Goal: Information Seeking & Learning: Check status

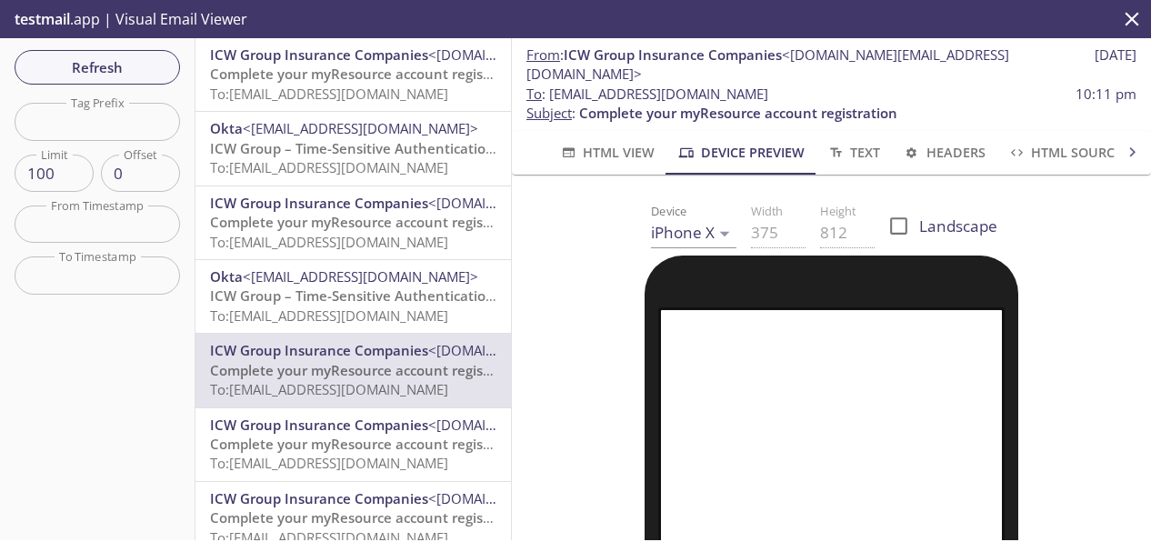
scroll to position [455, 0]
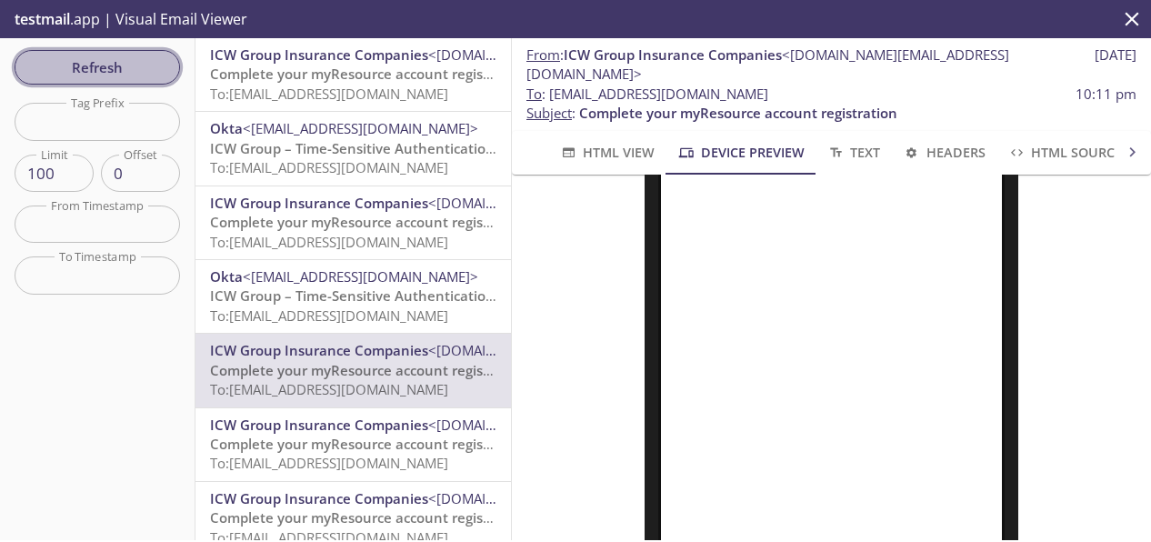
click at [120, 68] on span "Refresh" at bounding box center [97, 67] width 136 height 24
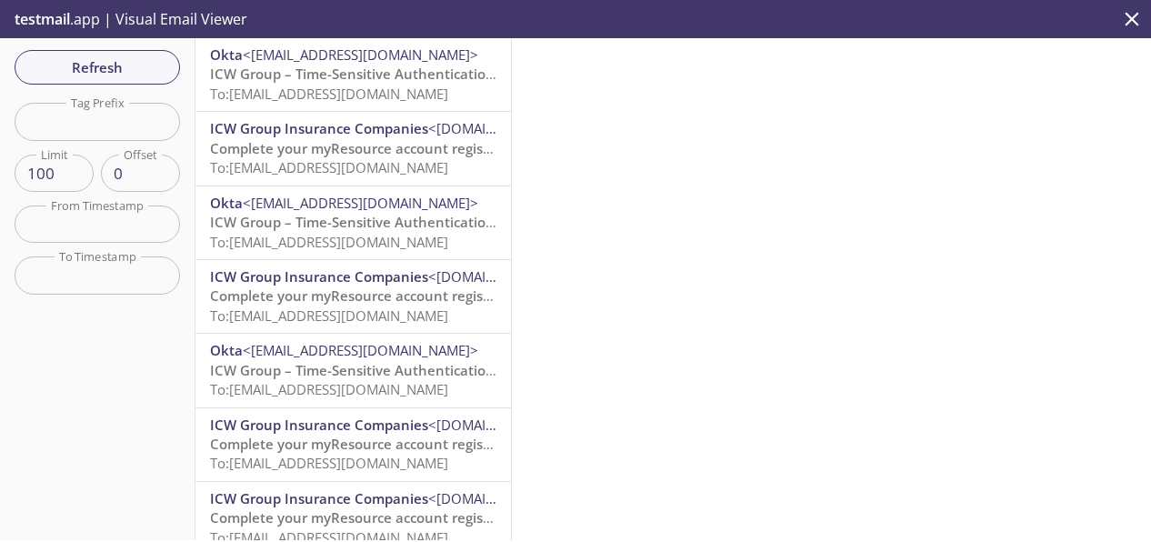
click at [334, 81] on span "ICW Group – Time-Sensitive Authentication Code" at bounding box center [371, 74] width 322 height 18
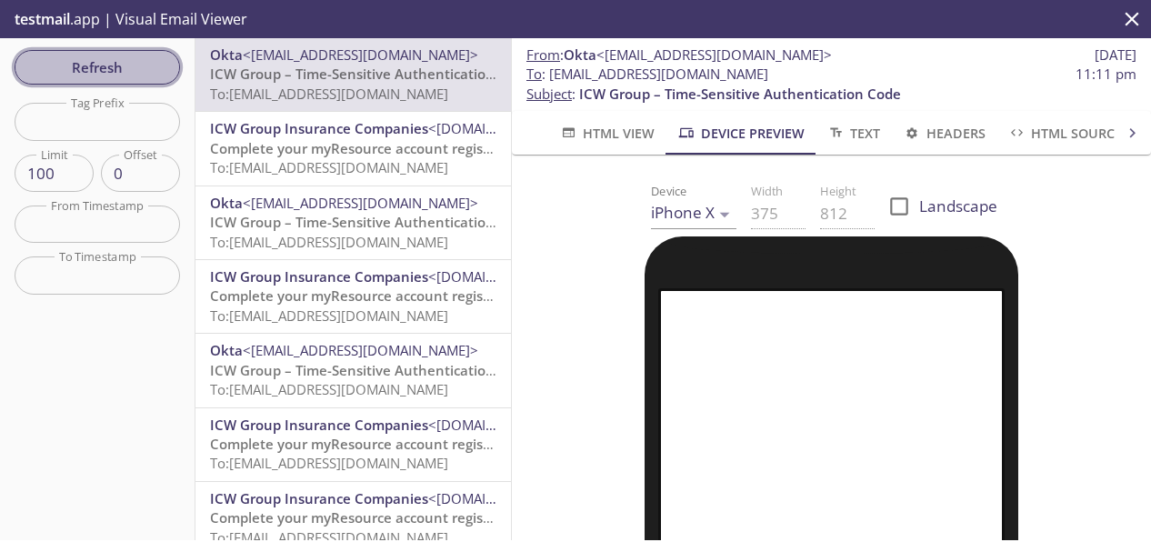
click at [69, 62] on span "Refresh" at bounding box center [97, 67] width 136 height 24
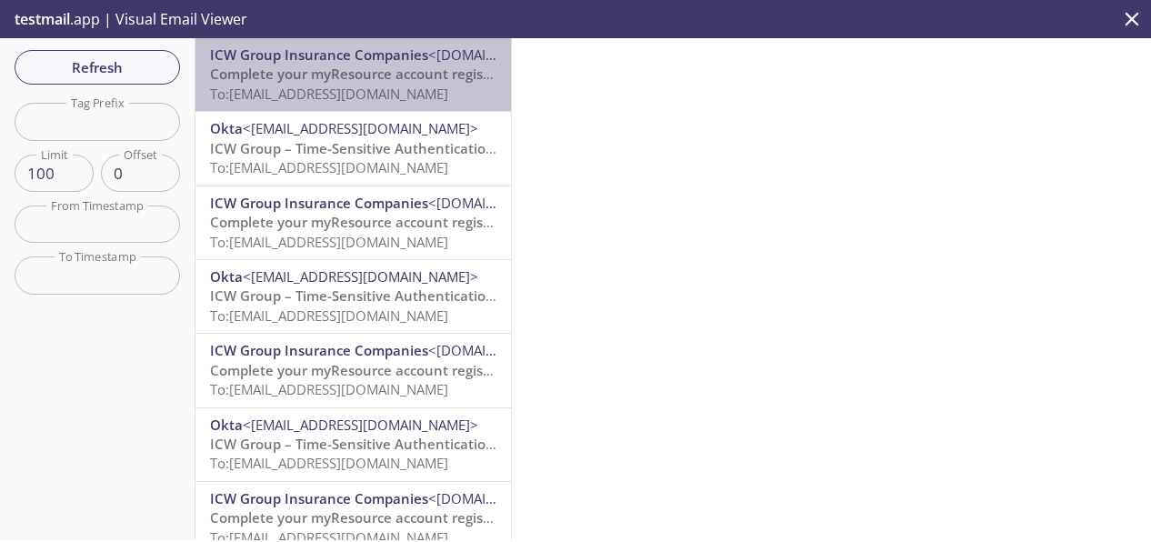
click at [364, 95] on span "To: [EMAIL_ADDRESS][DOMAIN_NAME]" at bounding box center [329, 94] width 238 height 18
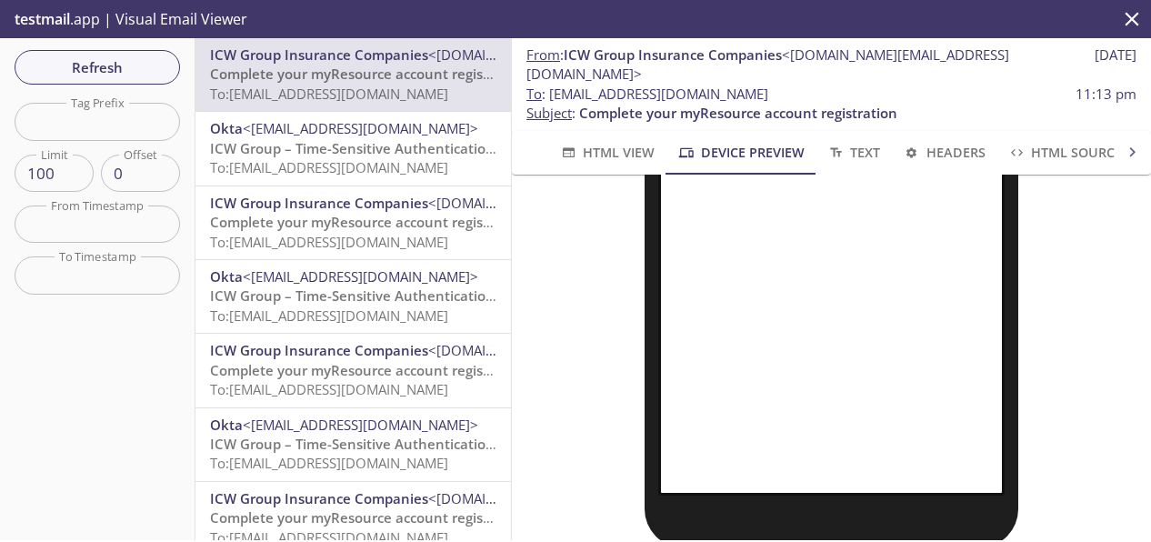
scroll to position [593, 0]
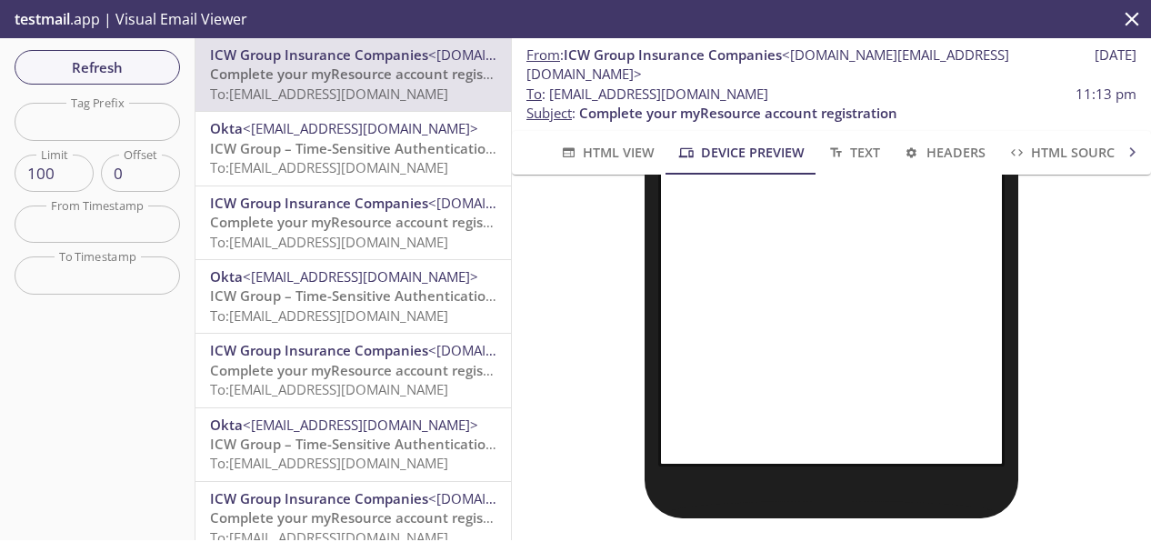
drag, startPoint x: 833, startPoint y: 77, endPoint x: 554, endPoint y: 77, distance: 279.1
click at [554, 85] on span "To : [EMAIL_ADDRESS][DOMAIN_NAME] 11:13 pm" at bounding box center [831, 94] width 610 height 19
copy span "[EMAIL_ADDRESS][DOMAIN_NAME]"
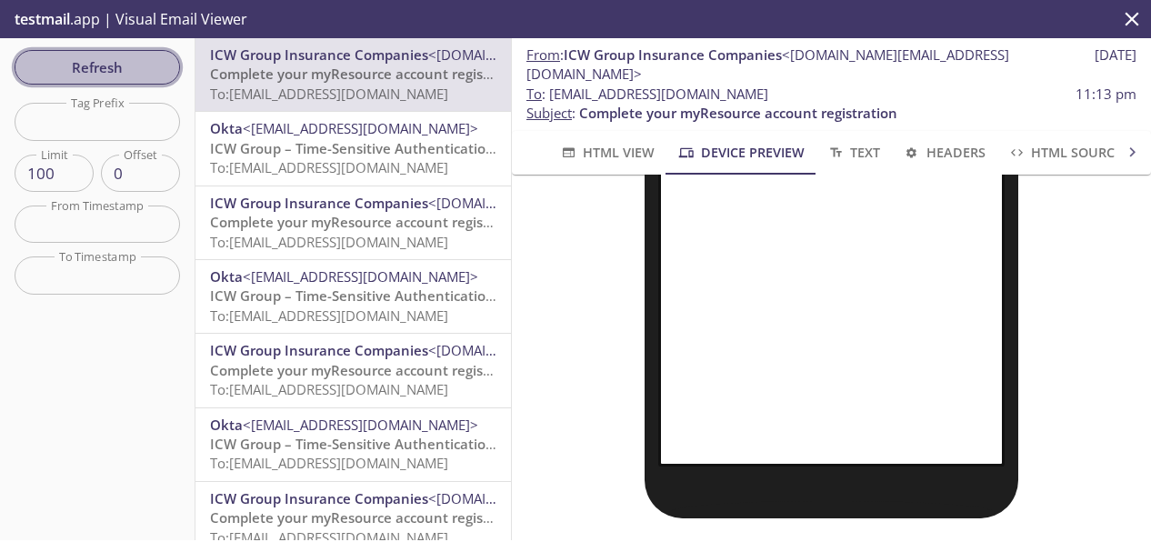
click at [144, 55] on span "Refresh" at bounding box center [97, 67] width 136 height 24
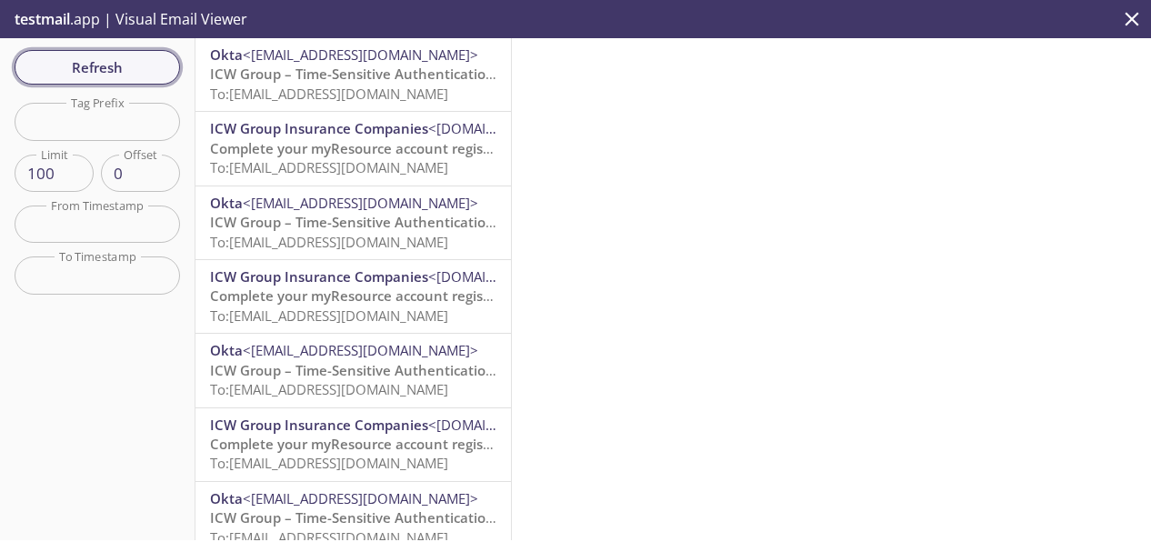
click at [144, 55] on span "Refresh" at bounding box center [97, 67] width 136 height 24
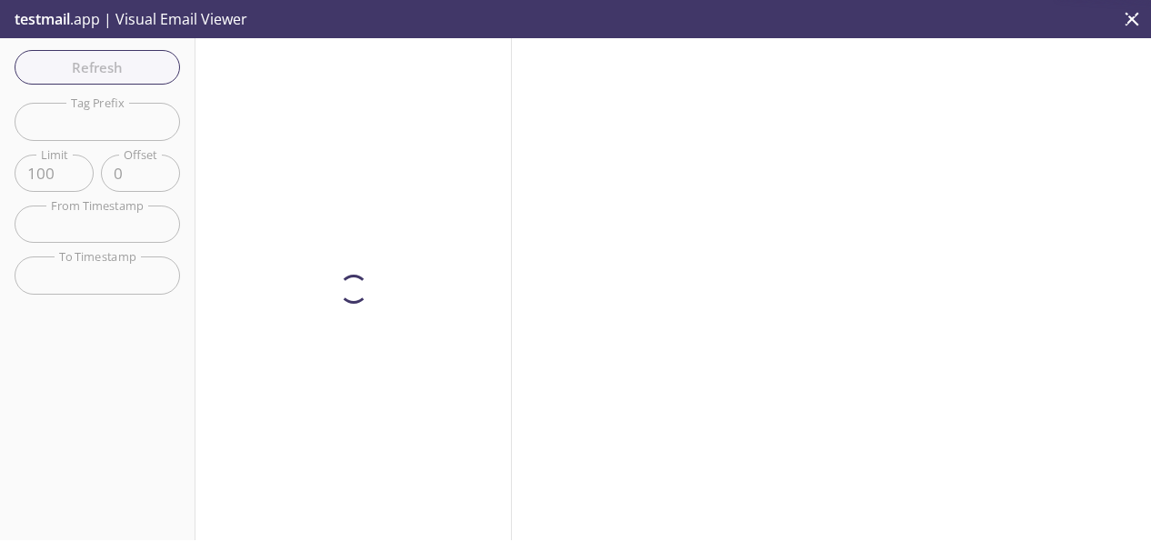
click at [351, 75] on div at bounding box center [353, 289] width 316 height 502
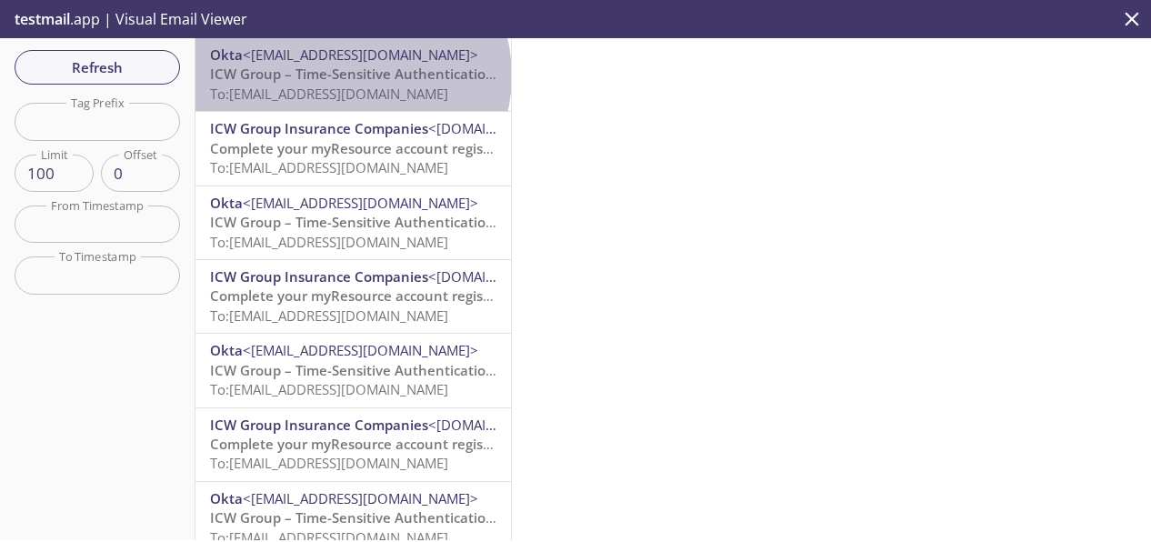
click at [351, 75] on span "ICW Group – Time-Sensitive Authentication Code" at bounding box center [371, 74] width 322 height 18
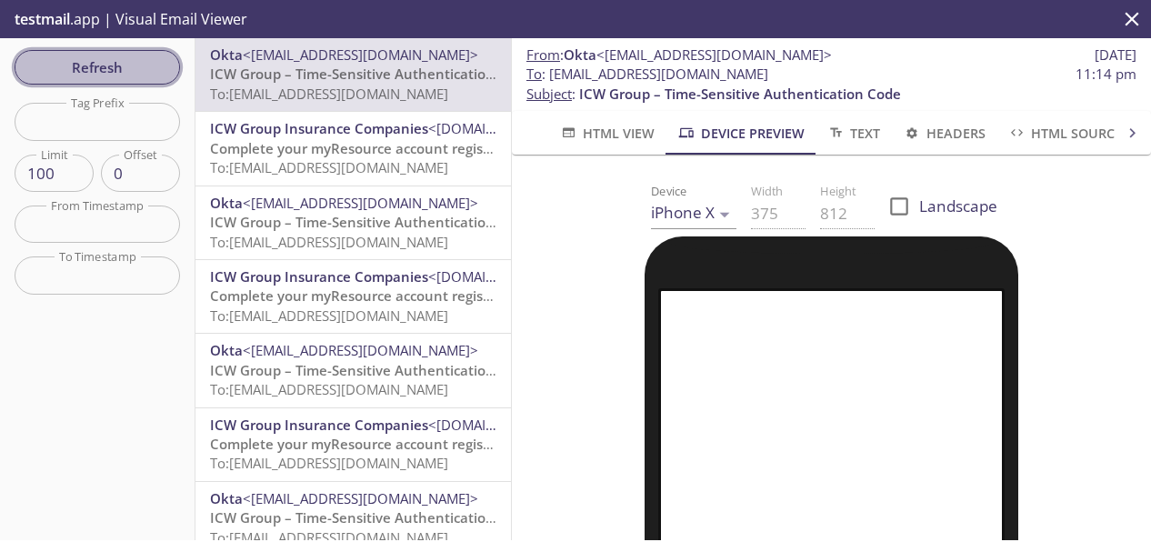
click at [49, 65] on span "Refresh" at bounding box center [97, 67] width 136 height 24
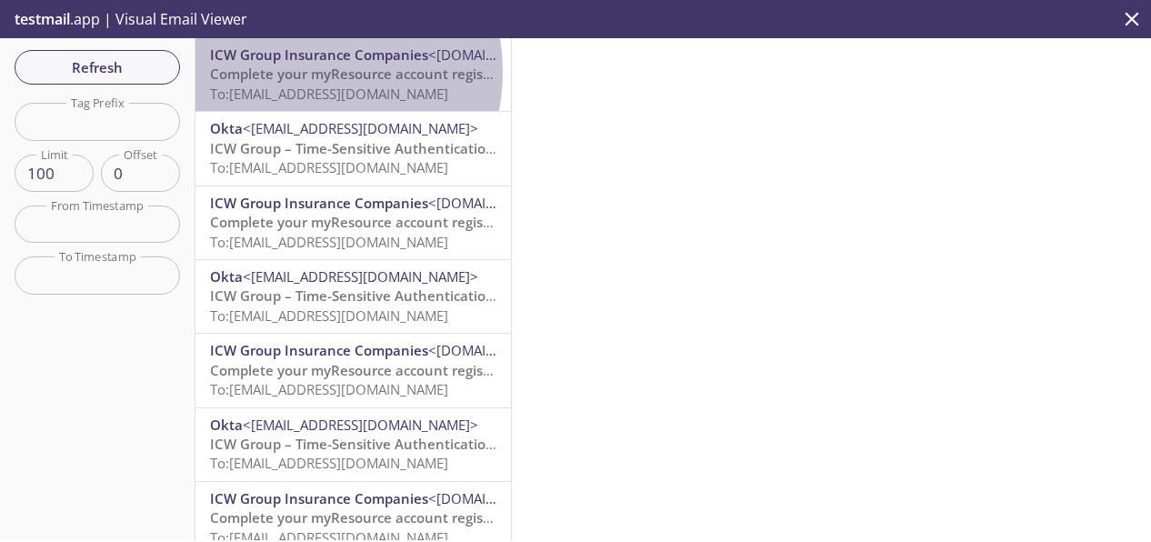
click at [295, 71] on span "Complete your myResource account registration" at bounding box center [369, 74] width 318 height 18
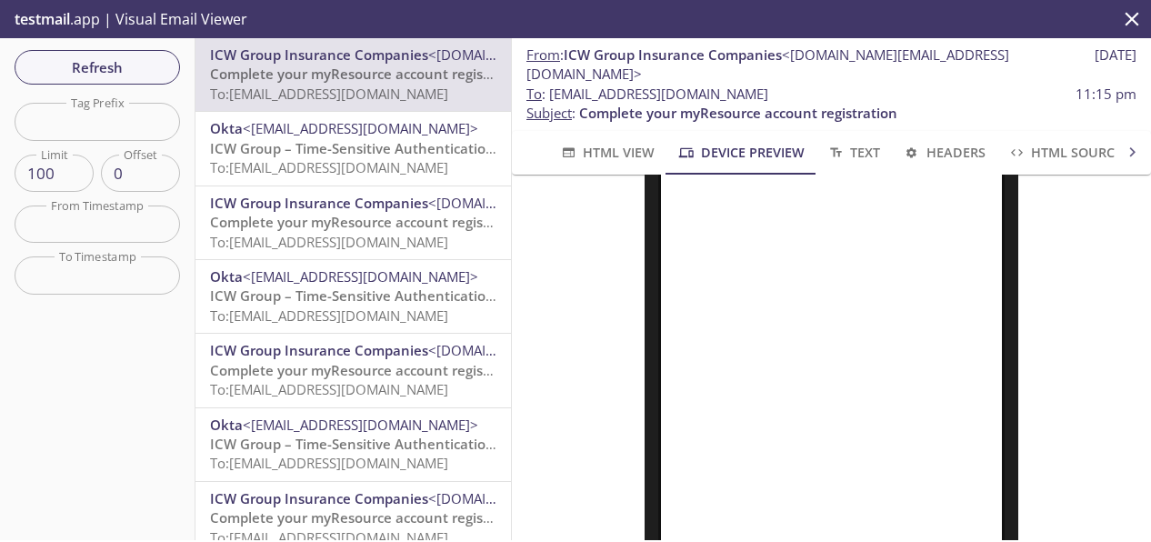
scroll to position [545, 0]
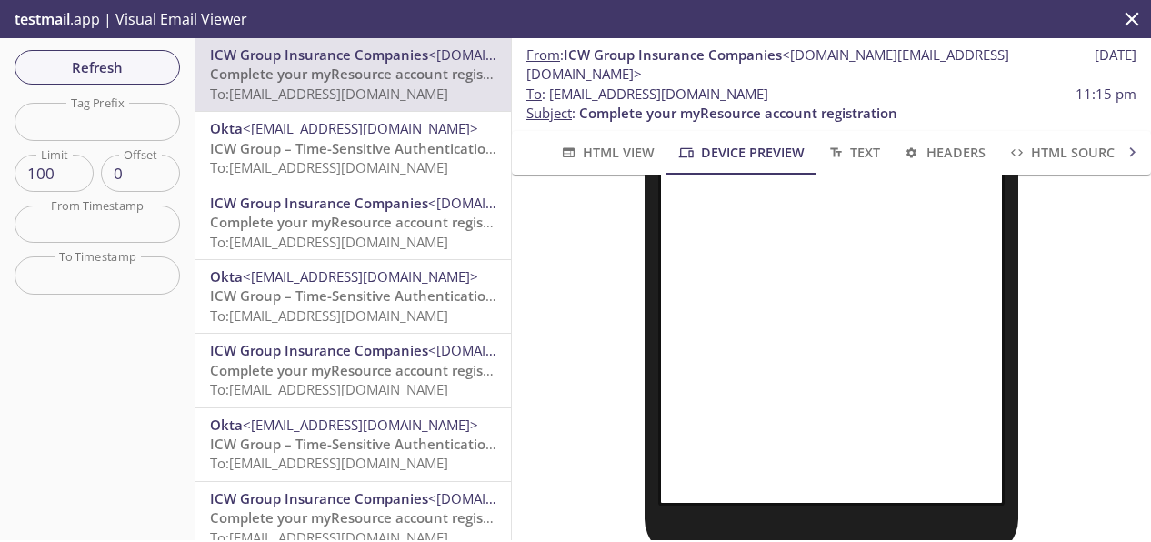
drag, startPoint x: 831, startPoint y: 75, endPoint x: 547, endPoint y: 49, distance: 284.9
click at [547, 49] on div "From : ICW Group Insurance Companies <[DOMAIN_NAME][EMAIL_ADDRESS][DOMAIN_NAME]…" at bounding box center [831, 84] width 639 height 93
copy div "m : ICW Group Insurance Companies <[DOMAIN_NAME][EMAIL_ADDRESS][DOMAIN_NAME]> […"
click at [764, 85] on span "To : [EMAIL_ADDRESS][DOMAIN_NAME]" at bounding box center [647, 94] width 242 height 19
drag, startPoint x: 846, startPoint y: 81, endPoint x: 553, endPoint y: 73, distance: 293.8
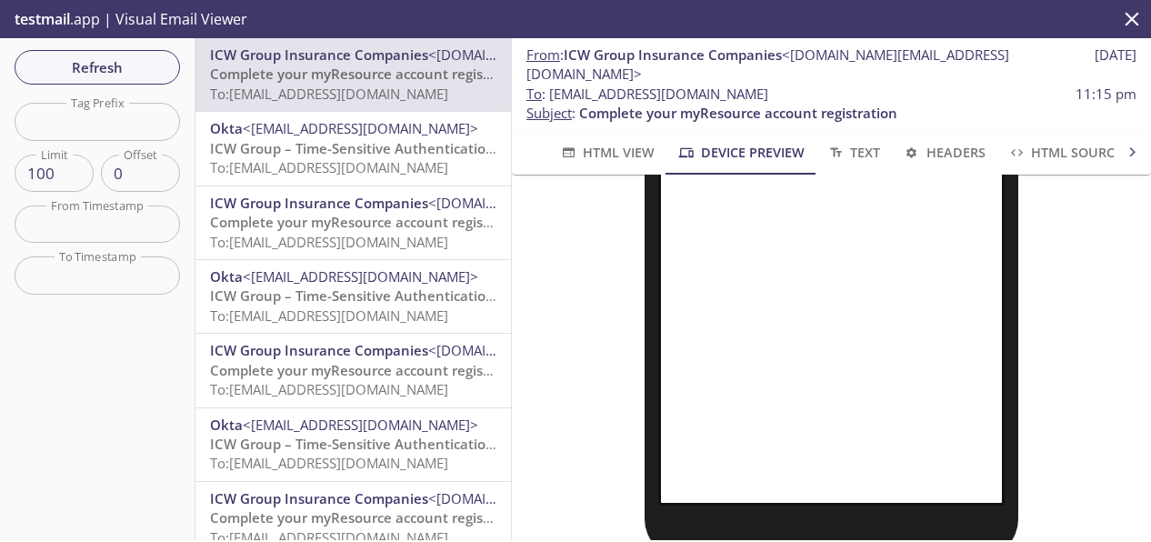
click at [553, 85] on span "To : [EMAIL_ADDRESS][DOMAIN_NAME] 11:15 pm" at bounding box center [831, 94] width 610 height 19
copy span "[EMAIL_ADDRESS][DOMAIN_NAME]"
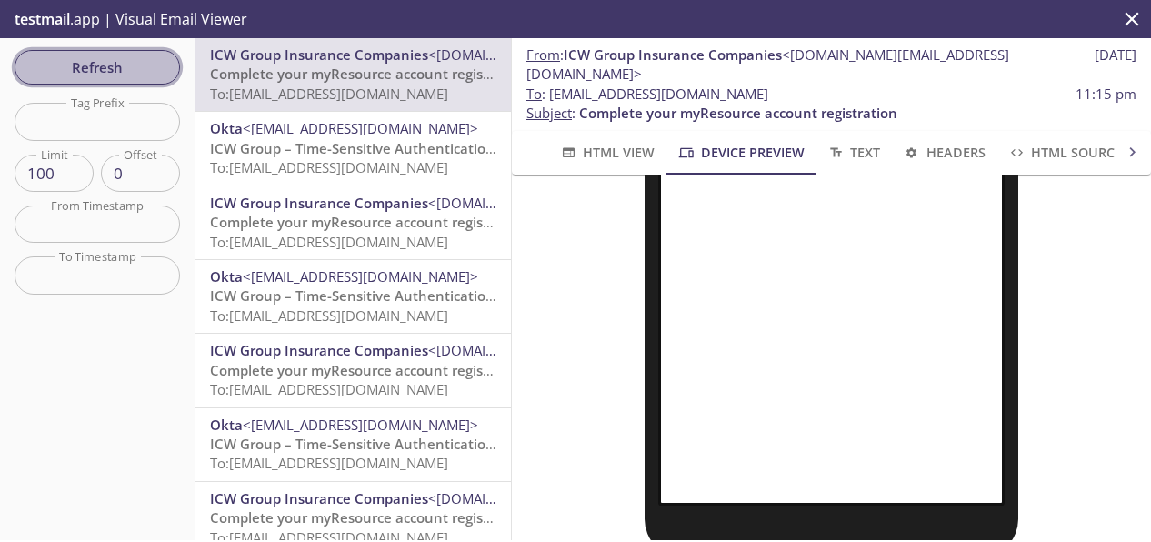
click at [115, 59] on span "Refresh" at bounding box center [97, 67] width 136 height 24
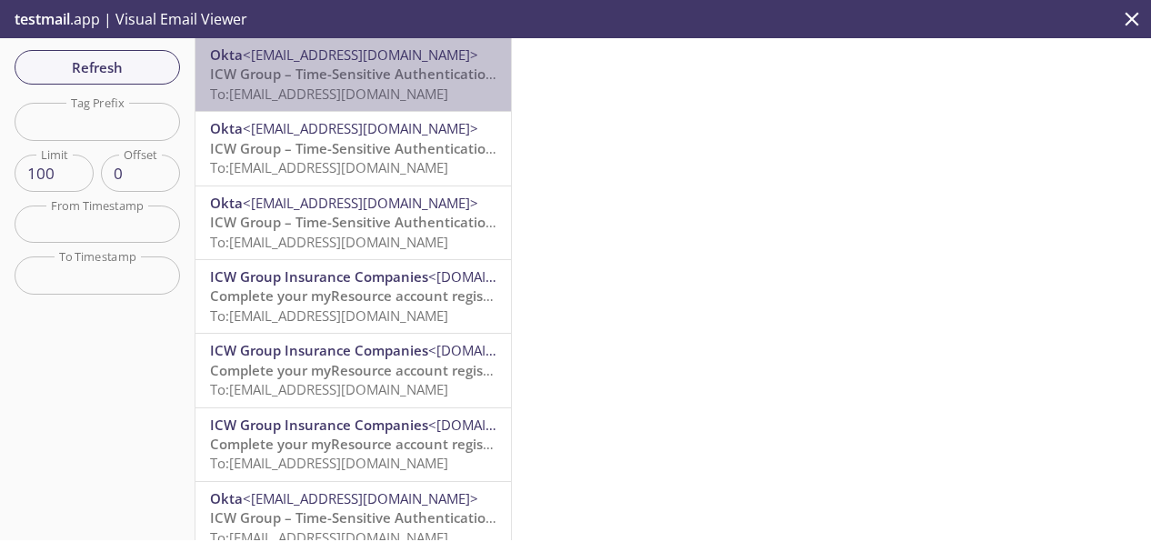
click at [386, 97] on span "To: [EMAIL_ADDRESS][DOMAIN_NAME]" at bounding box center [329, 94] width 238 height 18
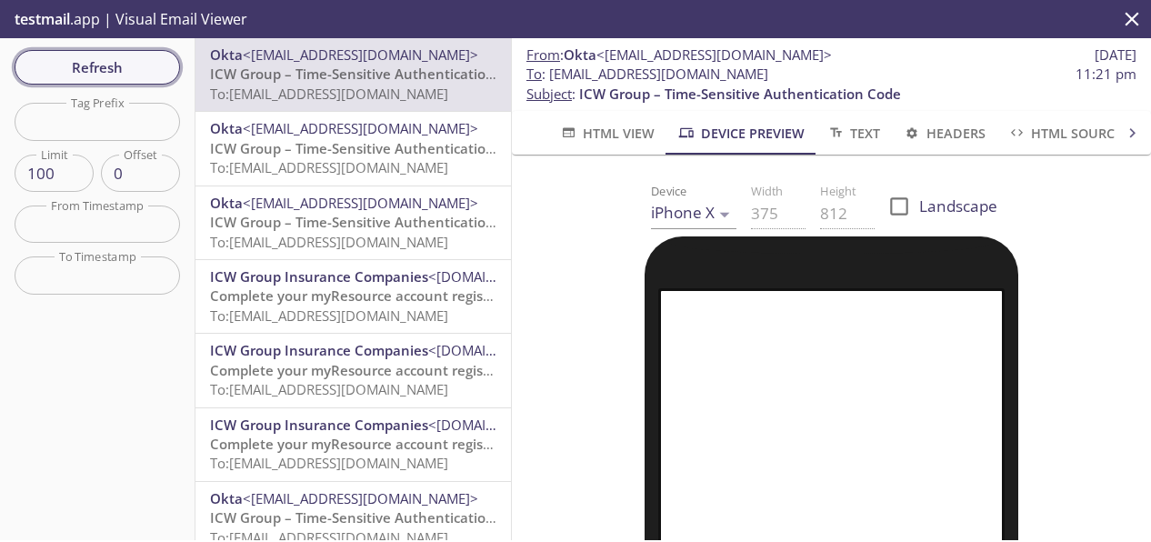
click at [96, 54] on button "Refresh" at bounding box center [97, 67] width 165 height 35
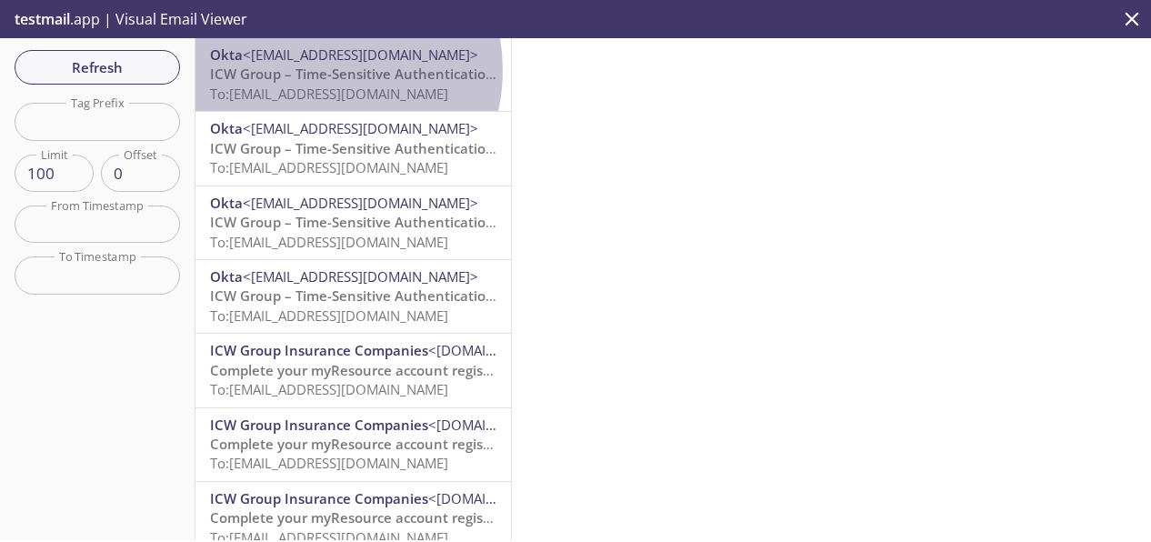
click at [314, 70] on span "ICW Group – Time-Sensitive Authentication Code" at bounding box center [371, 74] width 322 height 18
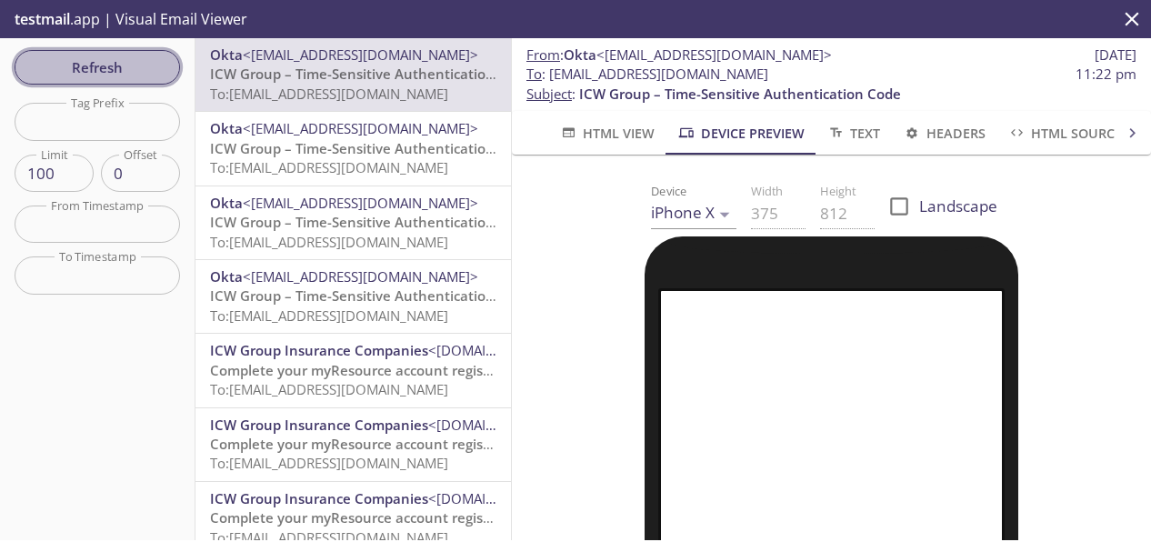
click at [95, 65] on span "Refresh" at bounding box center [97, 67] width 136 height 24
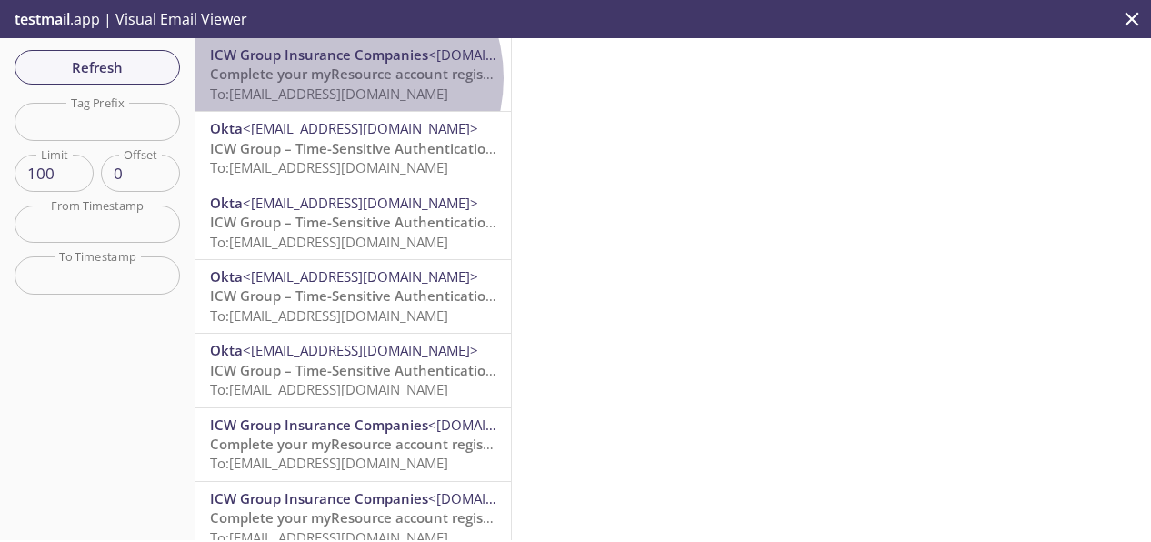
click at [344, 78] on span "Complete your myResource account registration" at bounding box center [369, 74] width 318 height 18
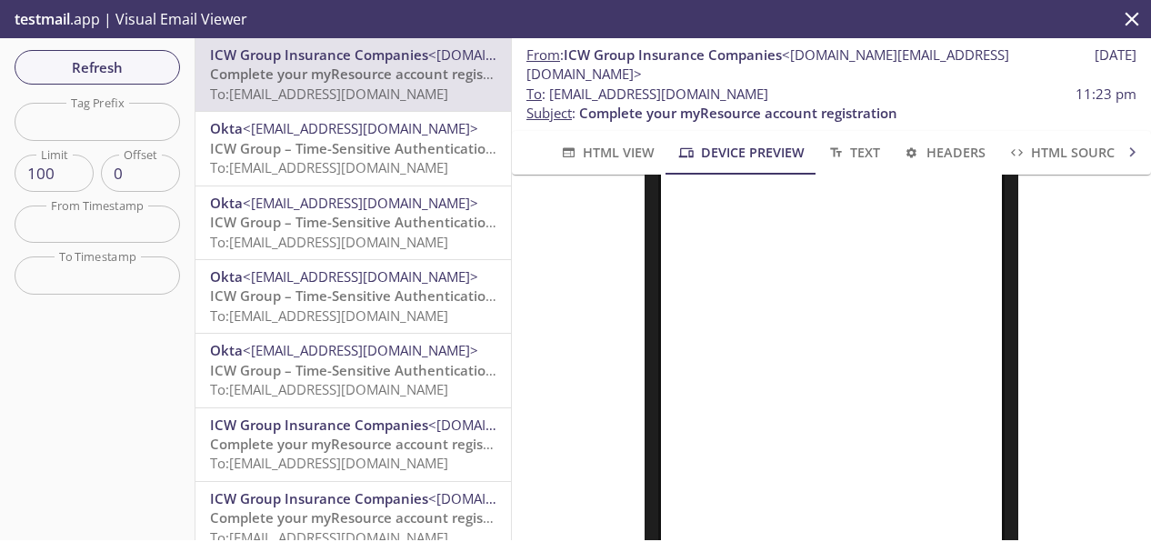
scroll to position [364, 0]
drag, startPoint x: 839, startPoint y: 77, endPoint x: 551, endPoint y: 75, distance: 288.2
click at [551, 85] on span "To : [EMAIL_ADDRESS][DOMAIN_NAME] 11:23 pm" at bounding box center [831, 94] width 610 height 19
copy span "[EMAIL_ADDRESS][DOMAIN_NAME]"
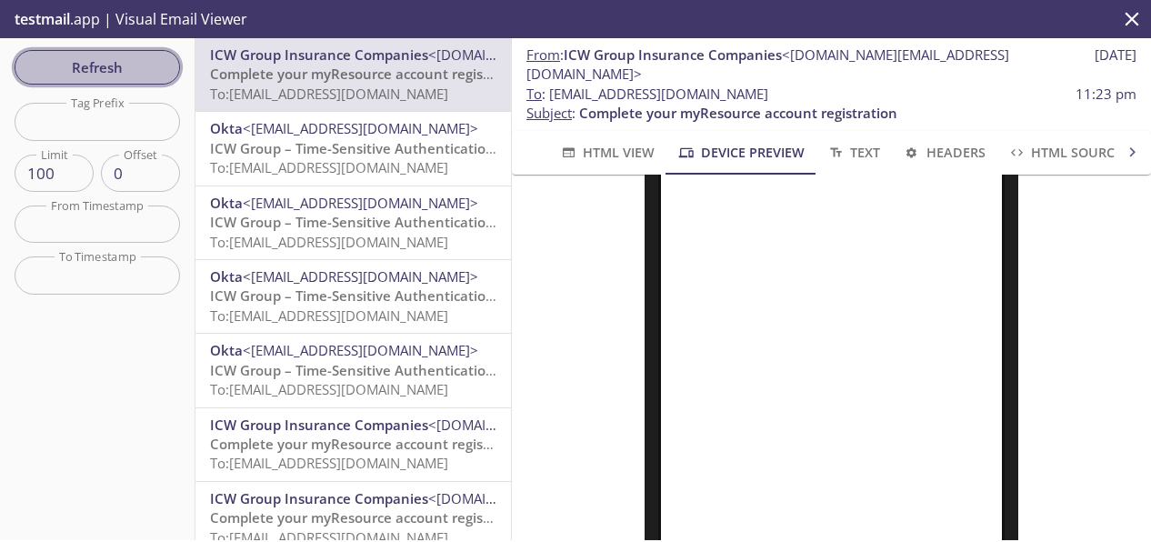
click at [79, 75] on span "Refresh" at bounding box center [97, 67] width 136 height 24
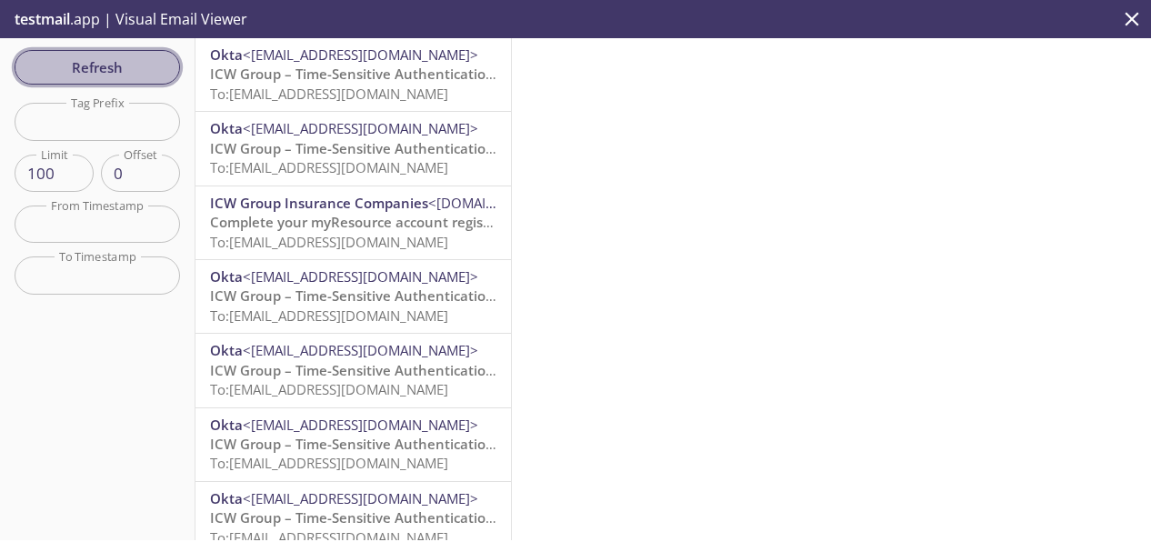
click at [155, 62] on span "Refresh" at bounding box center [97, 67] width 136 height 24
click at [61, 67] on span "Refresh" at bounding box center [97, 67] width 136 height 24
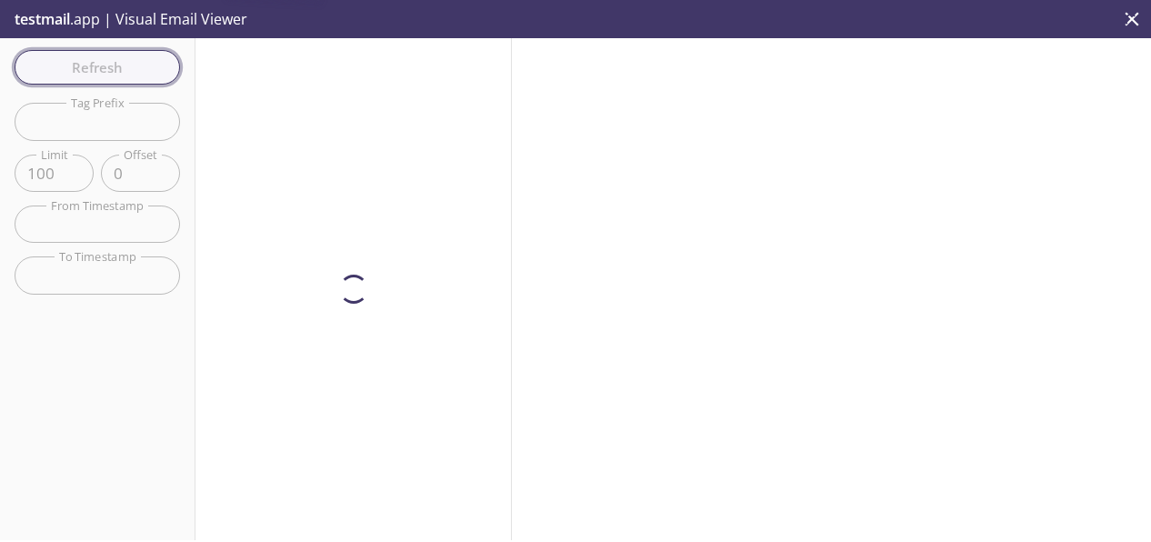
click at [61, 67] on div "Refresh Filters Tag Prefix Tag Prefix Limit 100 Limit Offset 0 Offset From Time…" at bounding box center [97, 289] width 195 height 502
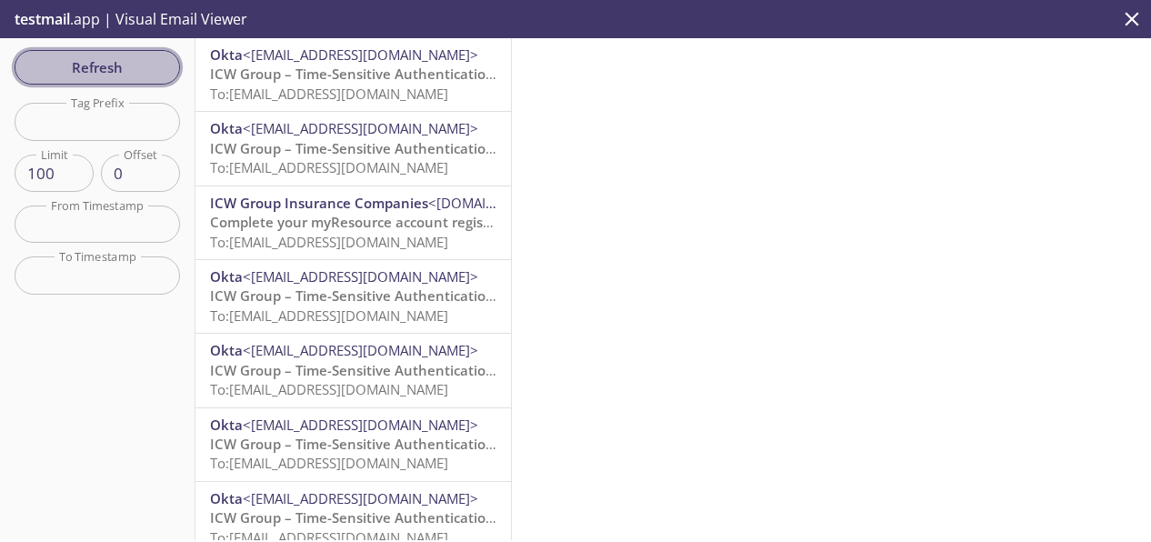
click at [61, 67] on span "Refresh" at bounding box center [97, 67] width 136 height 24
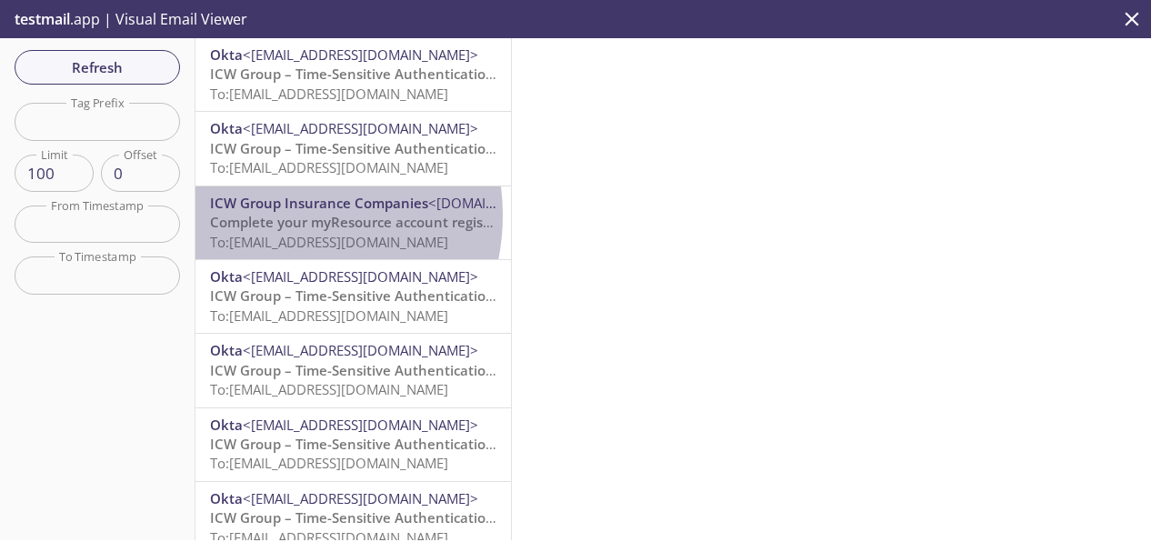
click at [272, 215] on span "Complete your myResource account registration" at bounding box center [369, 222] width 318 height 18
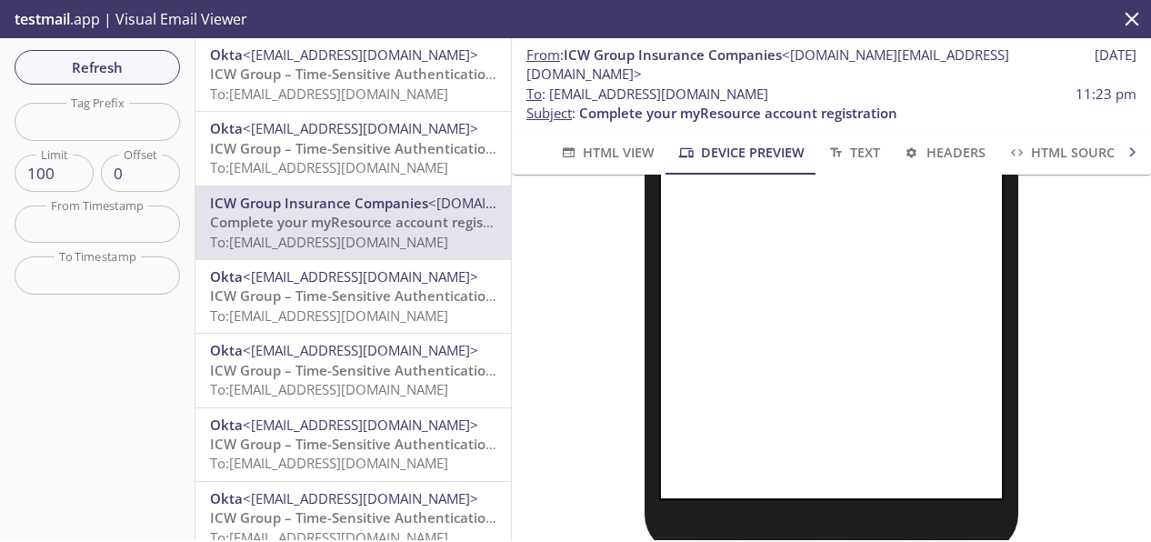
scroll to position [593, 0]
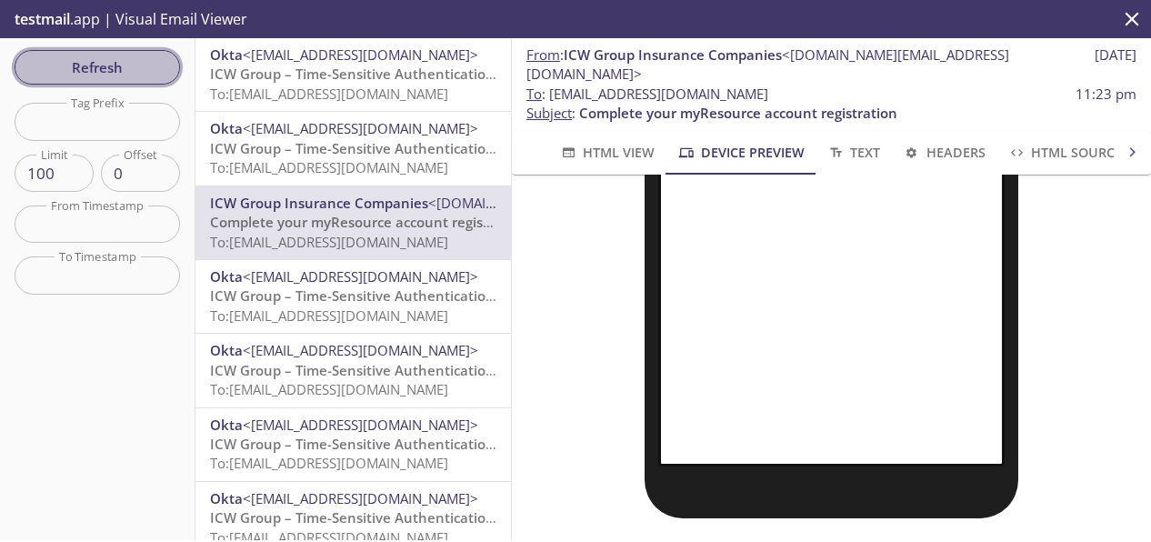
click at [101, 69] on span "Refresh" at bounding box center [97, 67] width 136 height 24
